Goal: Information Seeking & Learning: Understand process/instructions

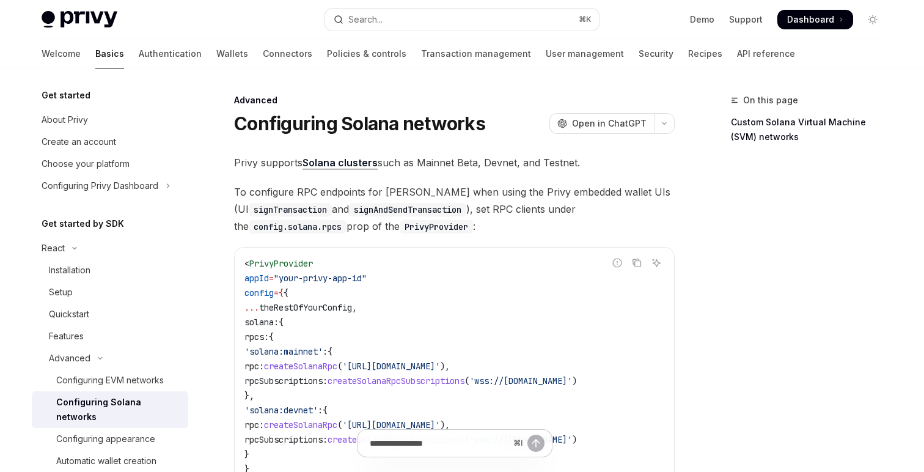
scroll to position [351, 0]
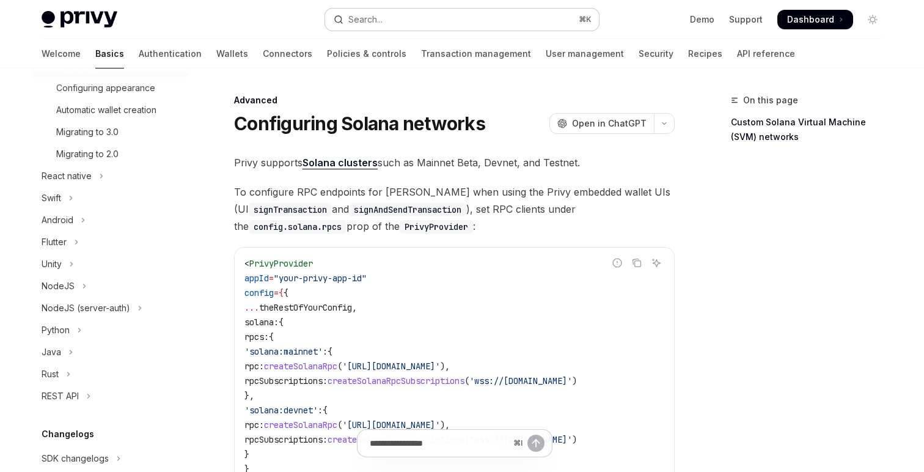
click at [377, 24] on div "Search..." at bounding box center [365, 19] width 34 height 15
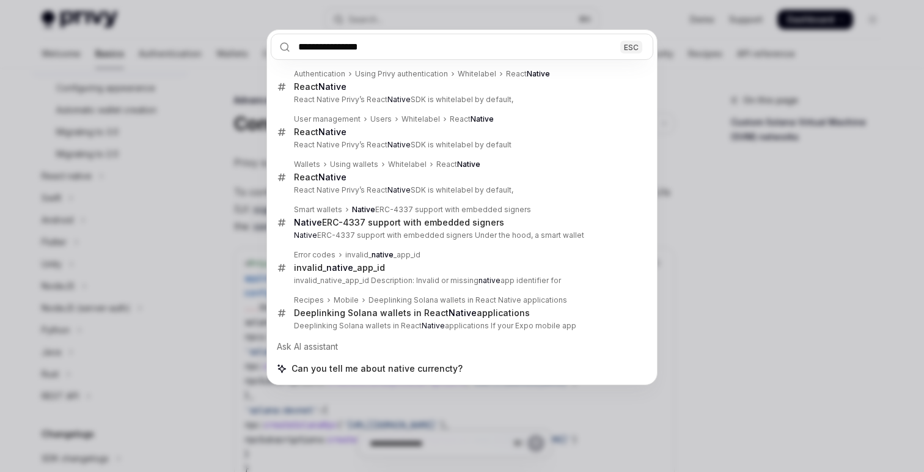
click at [361, 44] on input "**********" at bounding box center [462, 47] width 383 height 26
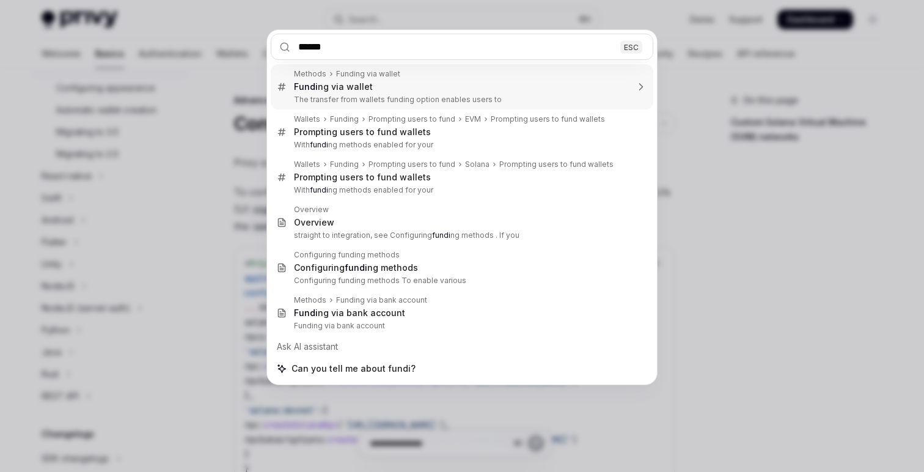
type input "*******"
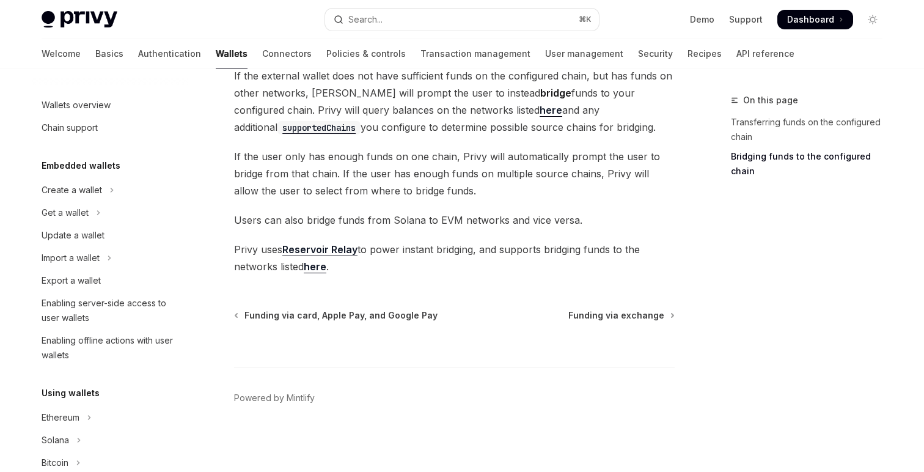
scroll to position [428, 0]
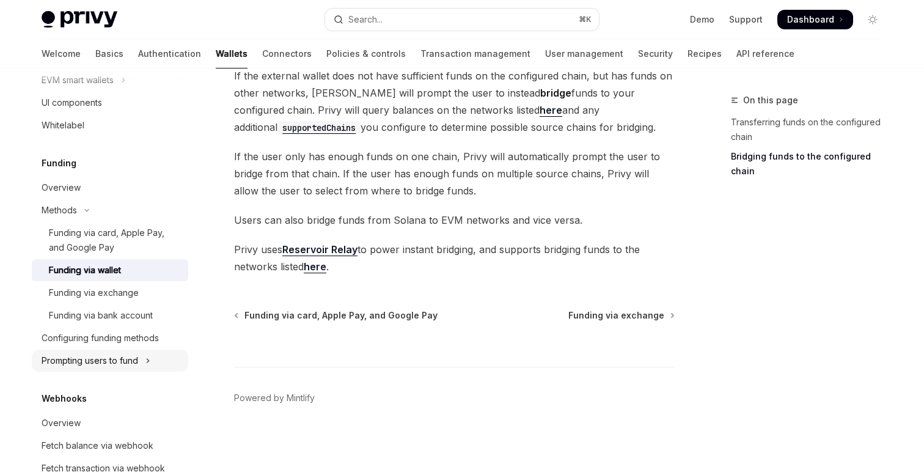
click at [119, 350] on button "Prompting users to fund" at bounding box center [110, 361] width 156 height 22
type textarea "*"
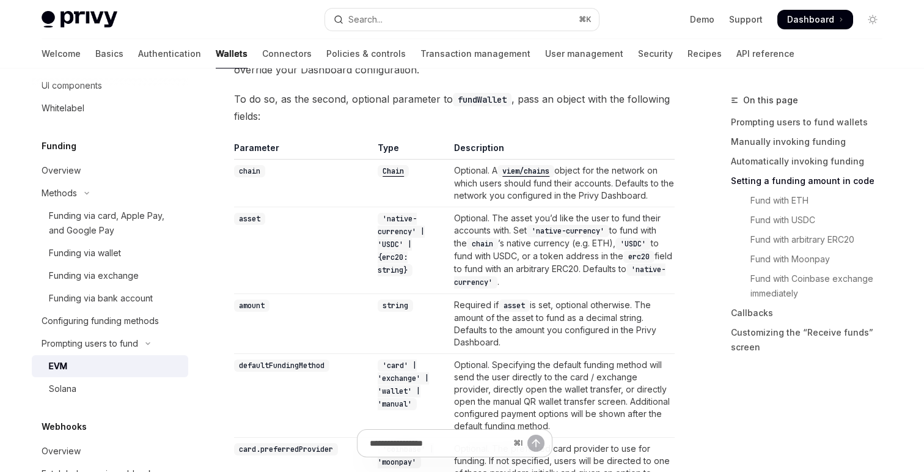
scroll to position [1105, 0]
drag, startPoint x: 414, startPoint y: 230, endPoint x: 401, endPoint y: 226, distance: 13.3
click at [401, 226] on code "'native-currency' | 'USDC' | {erc20: string}" at bounding box center [401, 243] width 47 height 64
drag, startPoint x: 416, startPoint y: 229, endPoint x: 392, endPoint y: 218, distance: 26.0
click at [392, 218] on code "'native-currency' | 'USDC' | {erc20: string}" at bounding box center [401, 243] width 47 height 64
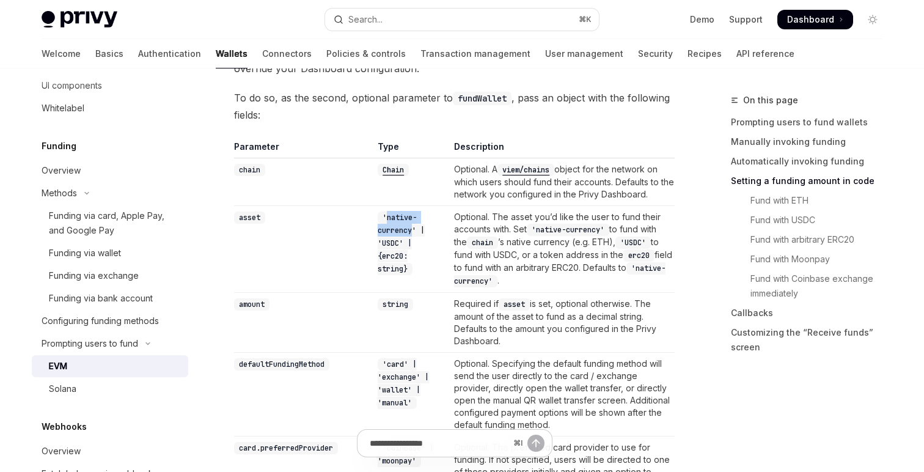
copy code "native-currency"
